Goal: Task Accomplishment & Management: Complete application form

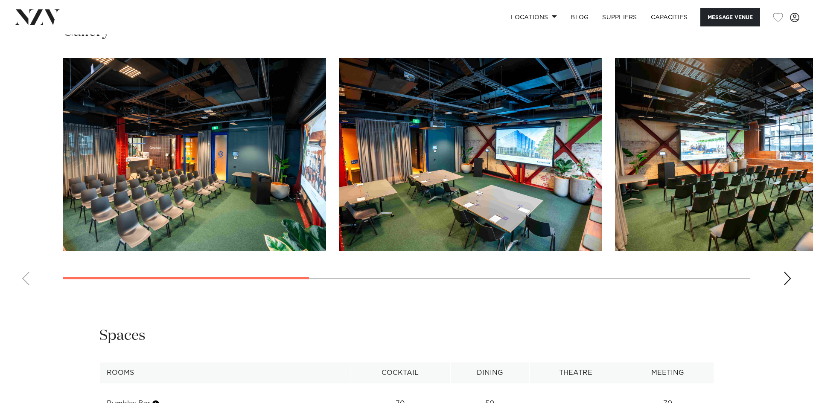
scroll to position [811, 0]
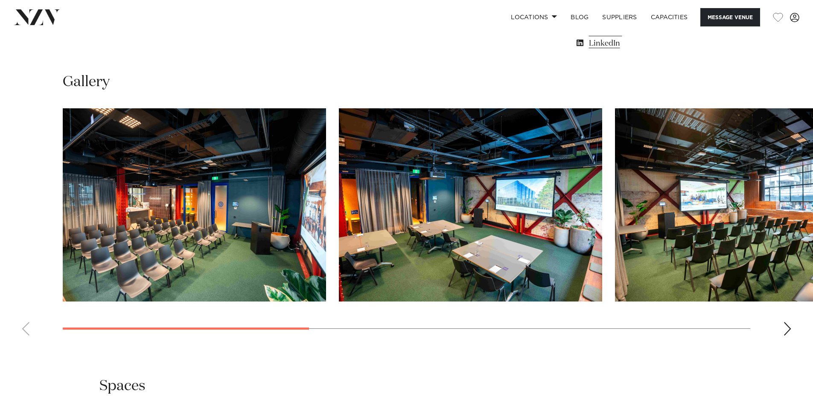
click at [788, 336] on div "Next slide" at bounding box center [787, 329] width 9 height 14
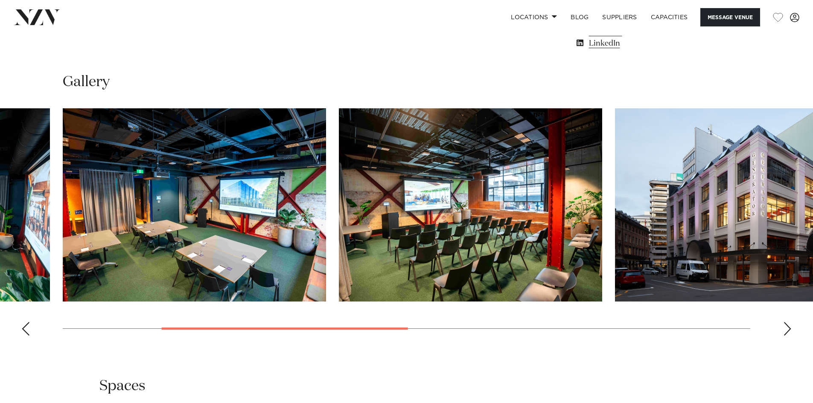
click at [788, 336] on div "Next slide" at bounding box center [787, 329] width 9 height 14
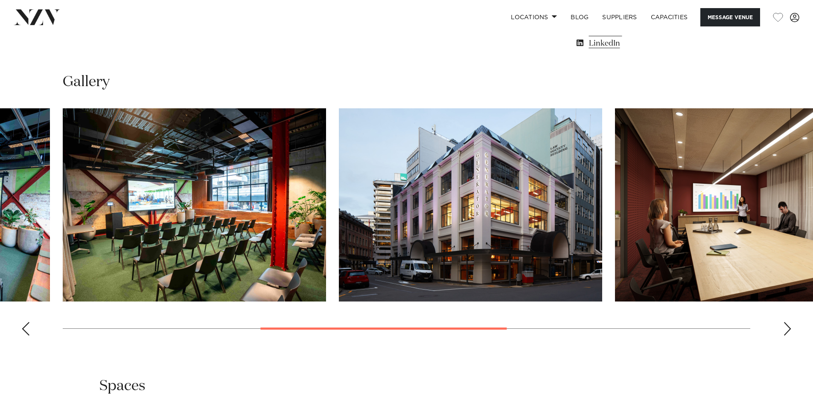
click at [788, 336] on div "Next slide" at bounding box center [787, 329] width 9 height 14
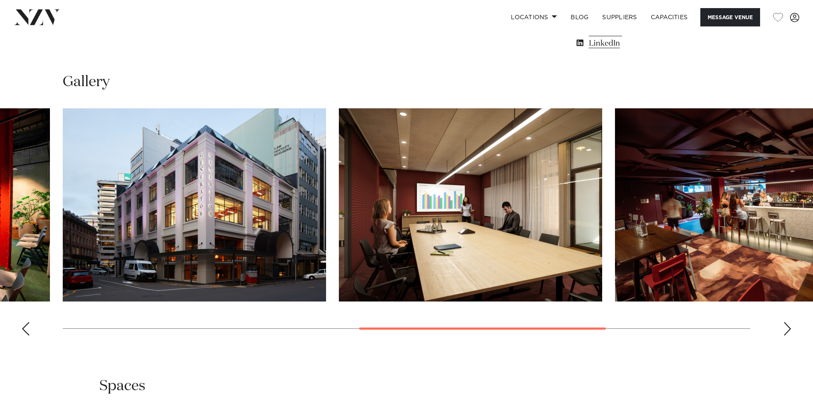
click at [788, 336] on div "Next slide" at bounding box center [787, 329] width 9 height 14
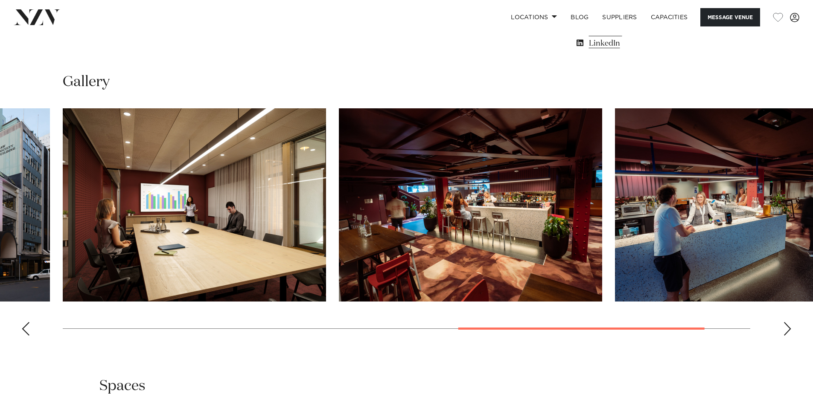
click at [788, 336] on div "Next slide" at bounding box center [787, 329] width 9 height 14
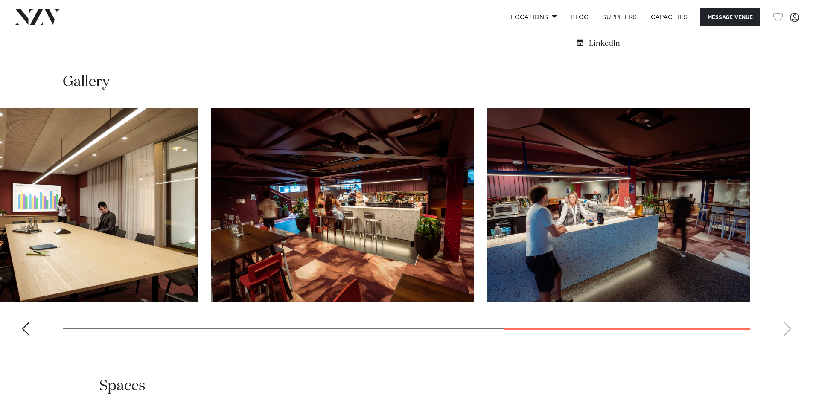
click at [788, 343] on swiper-container at bounding box center [406, 225] width 813 height 234
click at [24, 336] on div "Previous slide" at bounding box center [25, 329] width 9 height 14
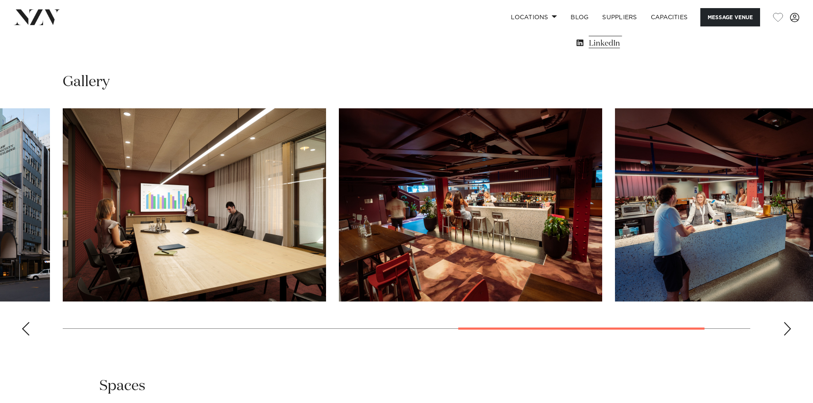
click at [24, 336] on div "Previous slide" at bounding box center [25, 329] width 9 height 14
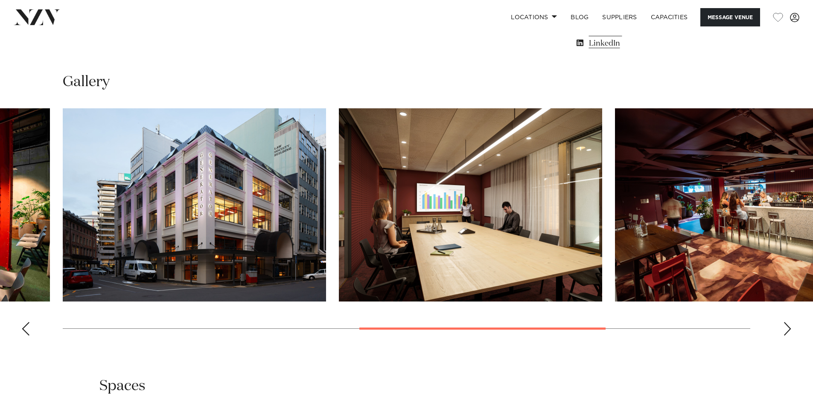
click at [24, 336] on div "Previous slide" at bounding box center [25, 329] width 9 height 14
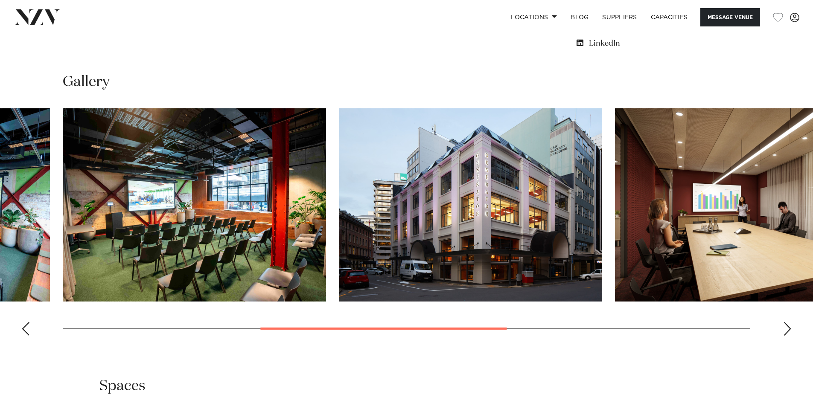
click at [24, 336] on div "Previous slide" at bounding box center [25, 329] width 9 height 14
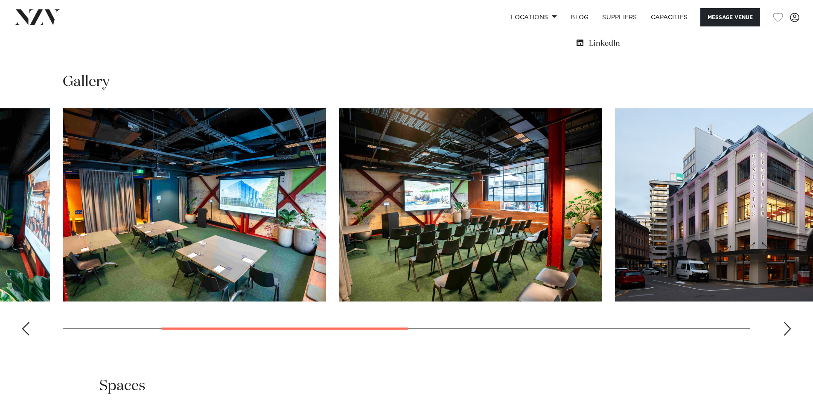
click at [24, 336] on div "Previous slide" at bounding box center [25, 329] width 9 height 14
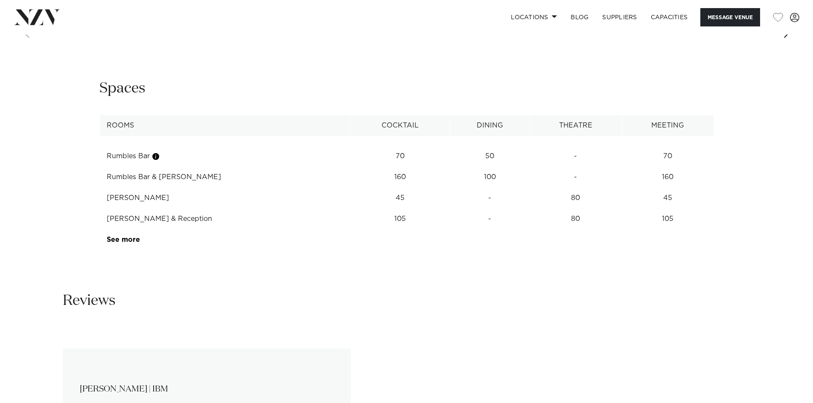
scroll to position [1110, 0]
click at [120, 242] on link "See more" at bounding box center [140, 239] width 67 height 7
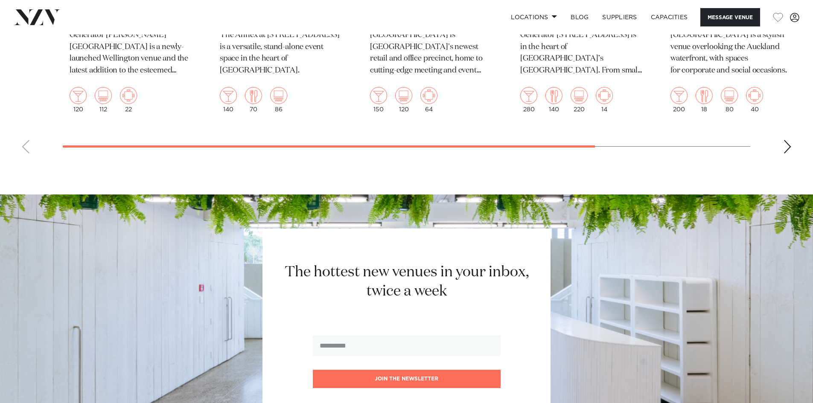
scroll to position [2262, 0]
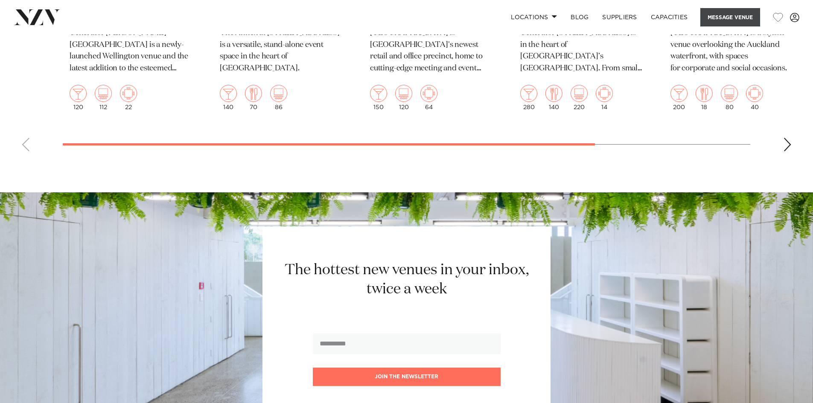
click at [717, 16] on button "Message Venue" at bounding box center [730, 17] width 60 height 18
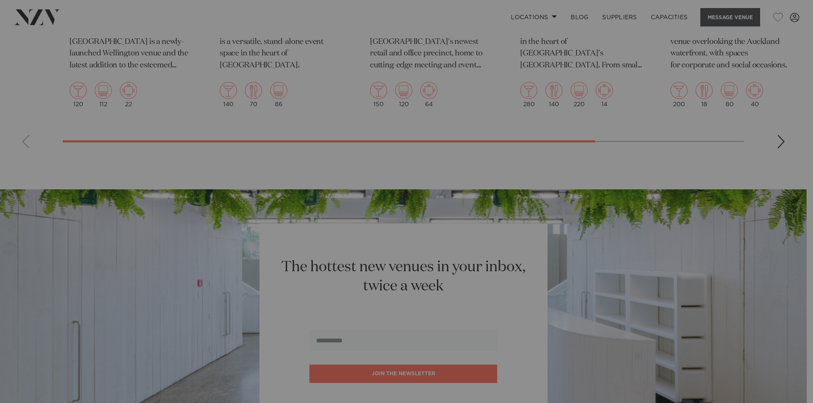
scroll to position [2094, 0]
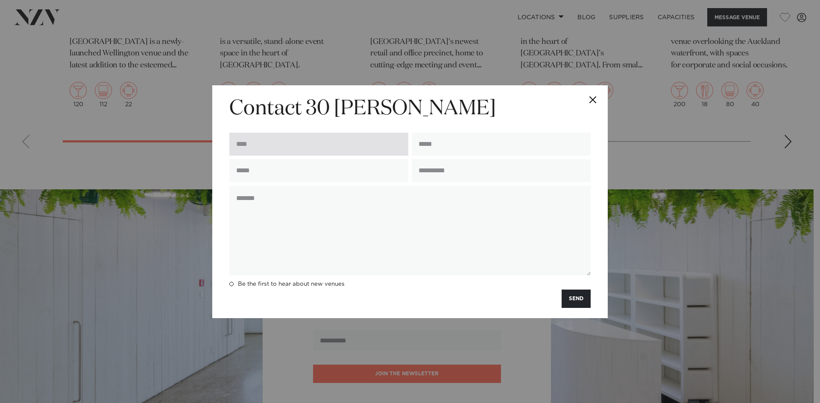
click at [291, 140] on input "text" at bounding box center [318, 144] width 179 height 23
type input "**********"
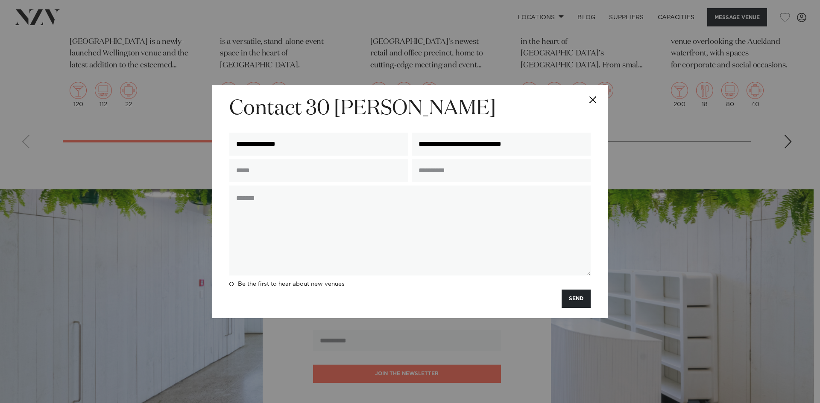
type input "**********"
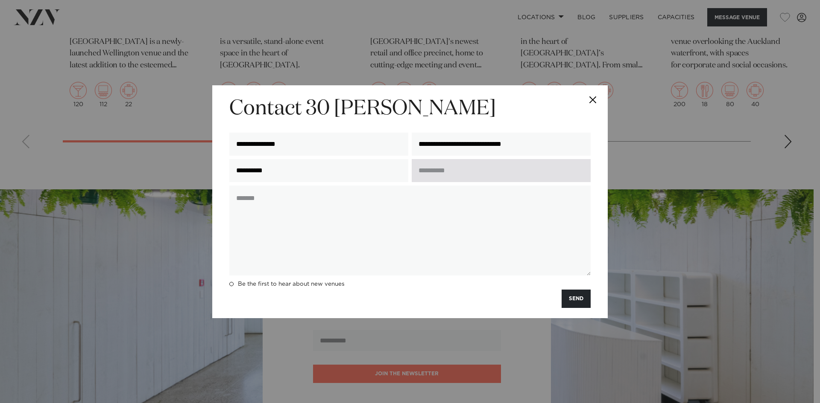
click at [445, 174] on input "text" at bounding box center [500, 170] width 179 height 23
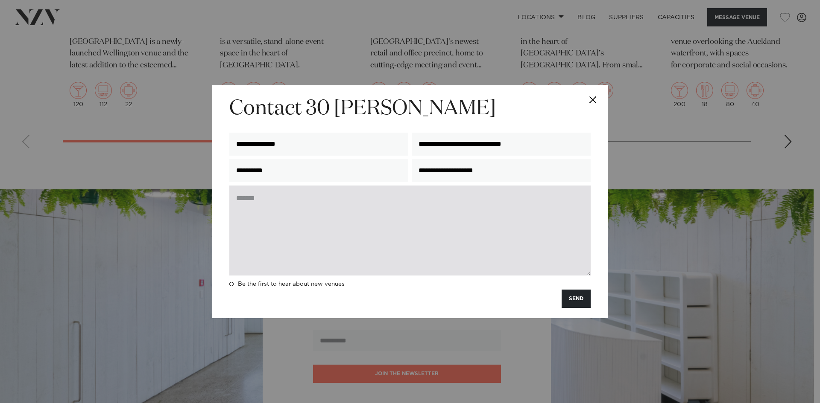
type input "**********"
click at [404, 198] on textarea at bounding box center [409, 231] width 361 height 90
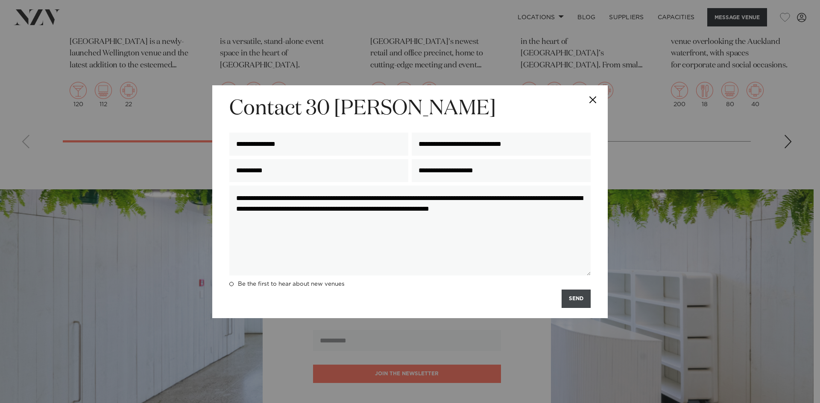
type textarea "**********"
click at [583, 297] on button "SEND" at bounding box center [575, 299] width 29 height 18
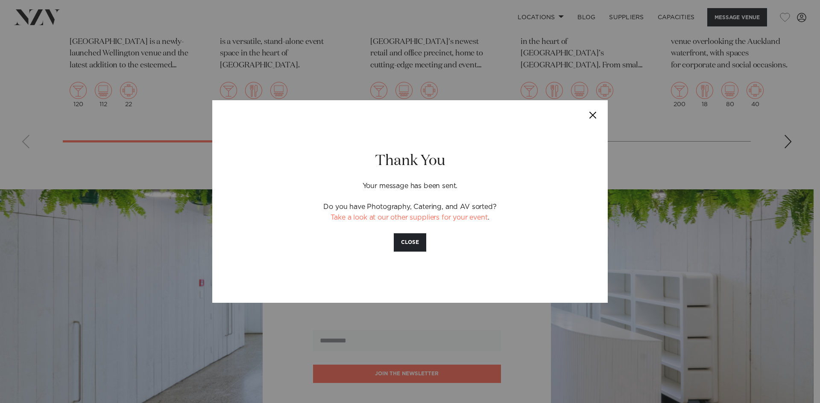
click at [592, 115] on button "Close" at bounding box center [592, 115] width 30 height 30
